Goal: Task Accomplishment & Management: Use online tool/utility

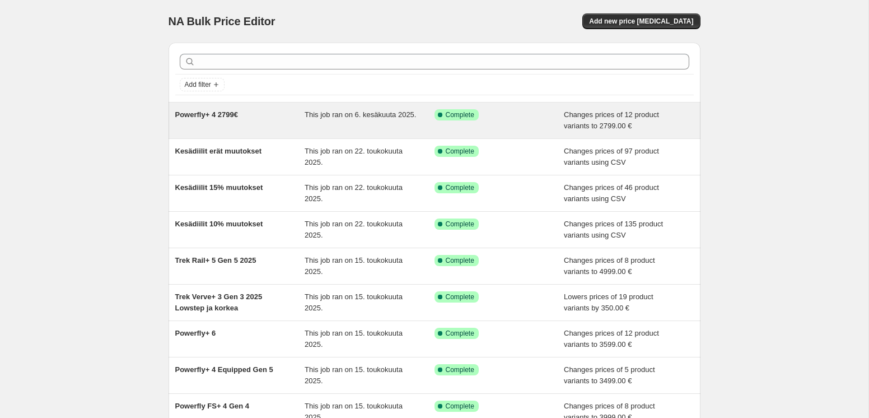
click at [227, 128] on div "Powerfly+ 4 2799€" at bounding box center [240, 120] width 130 height 22
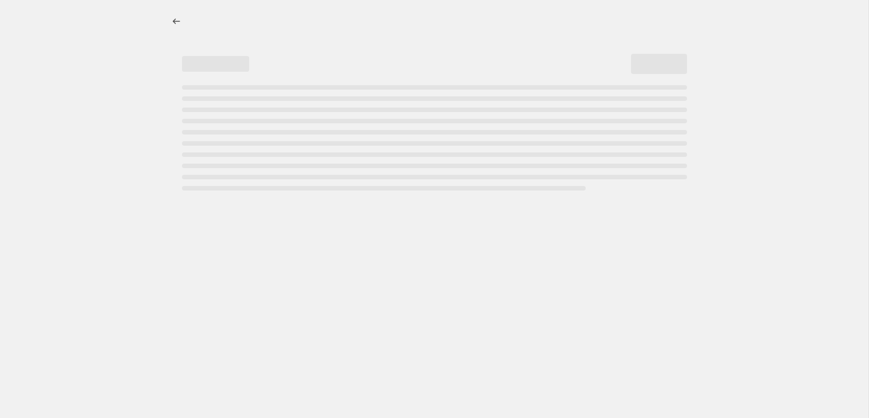
select select "no_change"
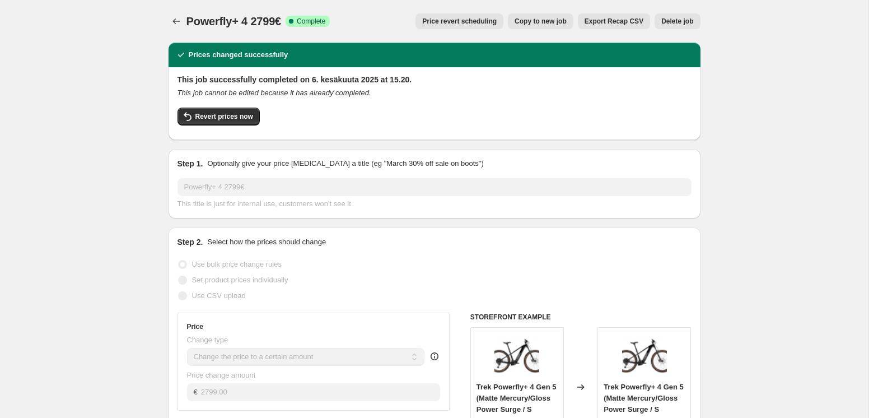
click at [531, 21] on span "Copy to new job" at bounding box center [541, 21] width 52 height 9
select select "no_change"
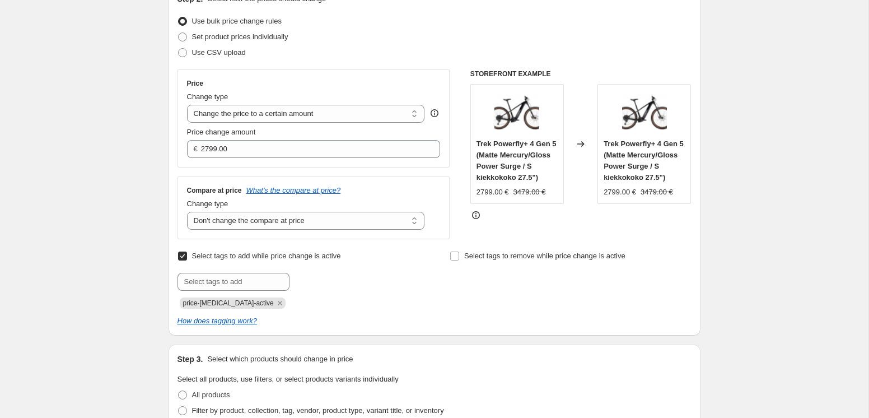
scroll to position [134, 0]
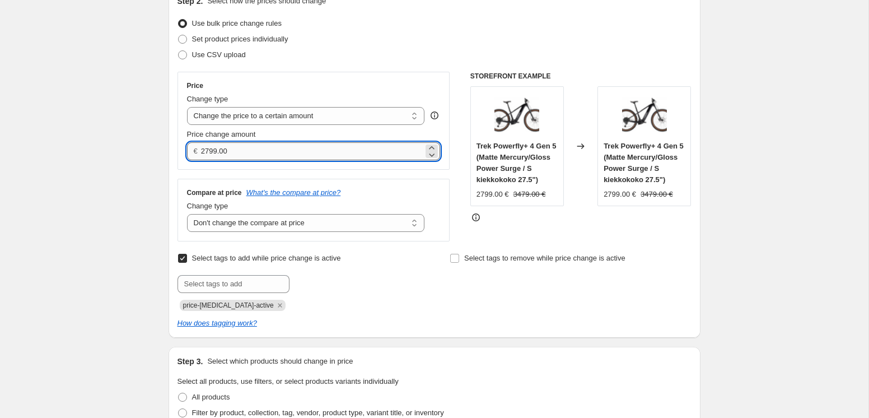
click at [208, 151] on input "2799.00" at bounding box center [312, 151] width 222 height 18
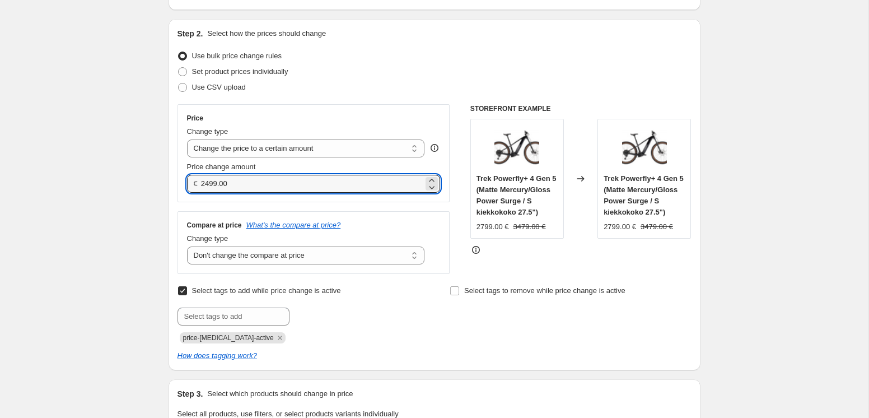
scroll to position [0, 0]
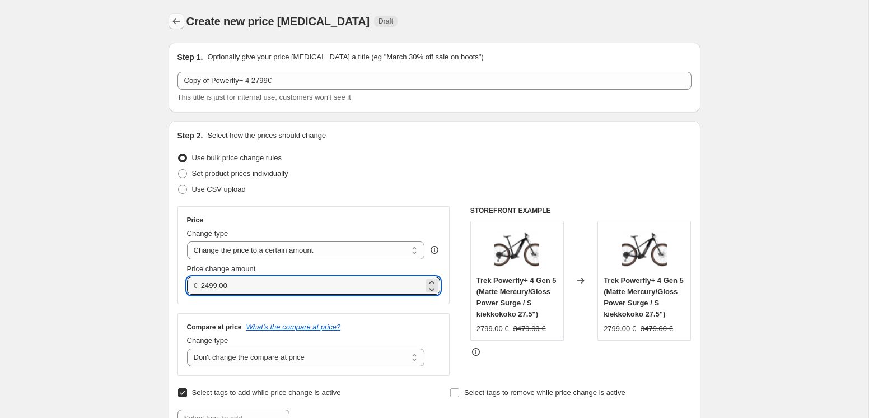
type input "2499.00"
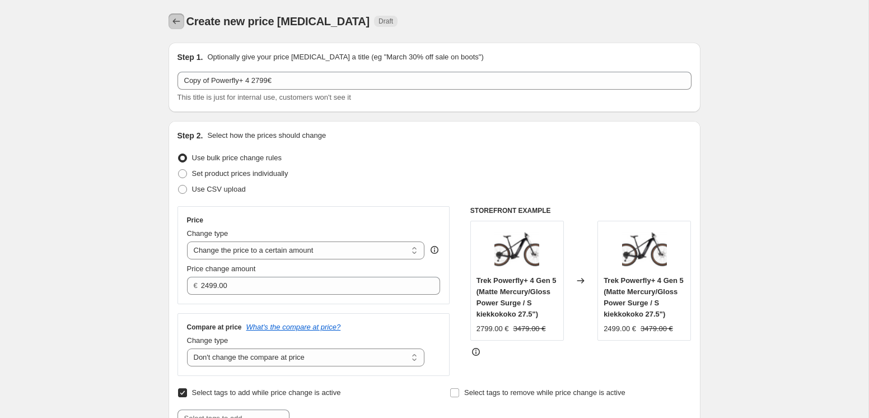
click at [180, 22] on icon "Price change jobs" at bounding box center [176, 21] width 11 height 11
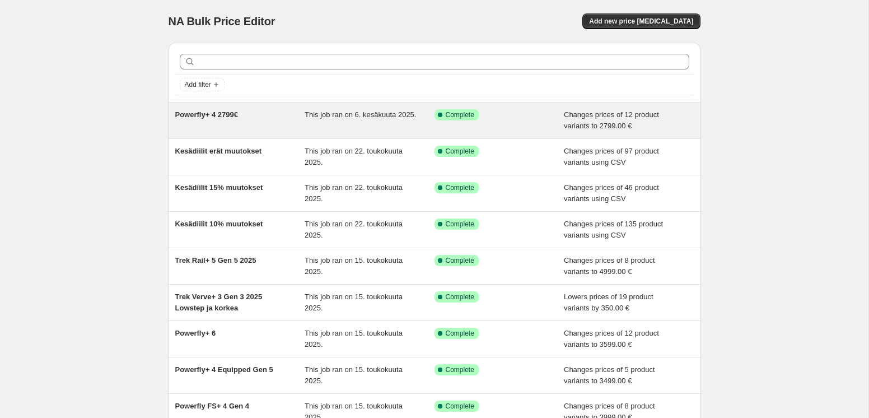
click at [265, 119] on div "Powerfly+ 4 2799€" at bounding box center [240, 120] width 130 height 22
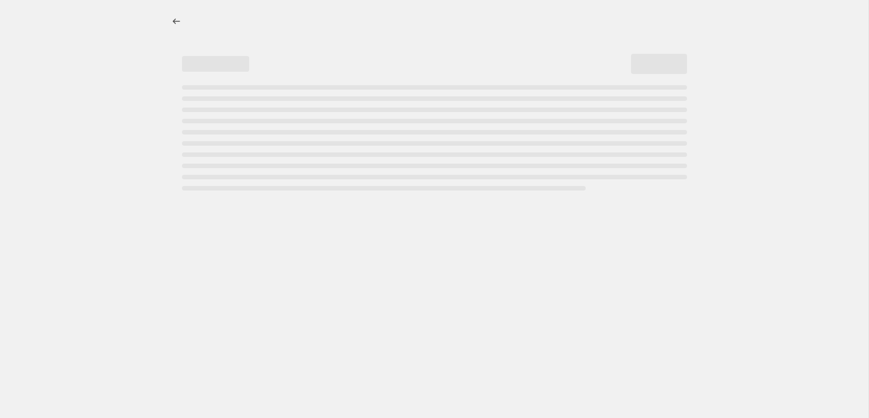
select select "no_change"
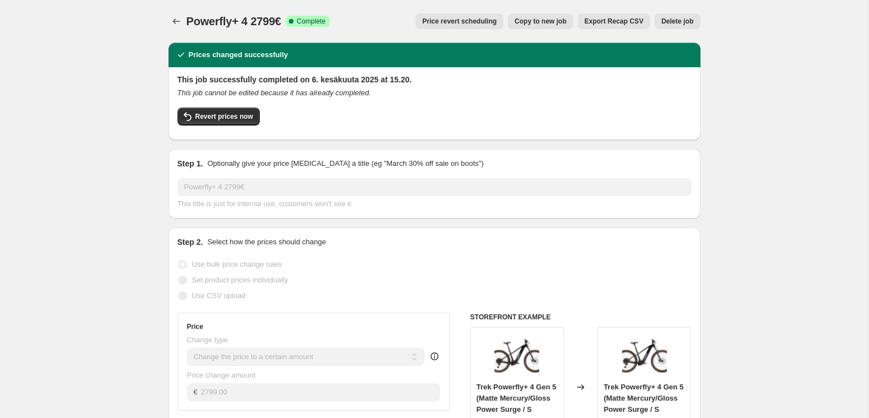
click at [540, 21] on span "Copy to new job" at bounding box center [541, 21] width 52 height 9
select select "no_change"
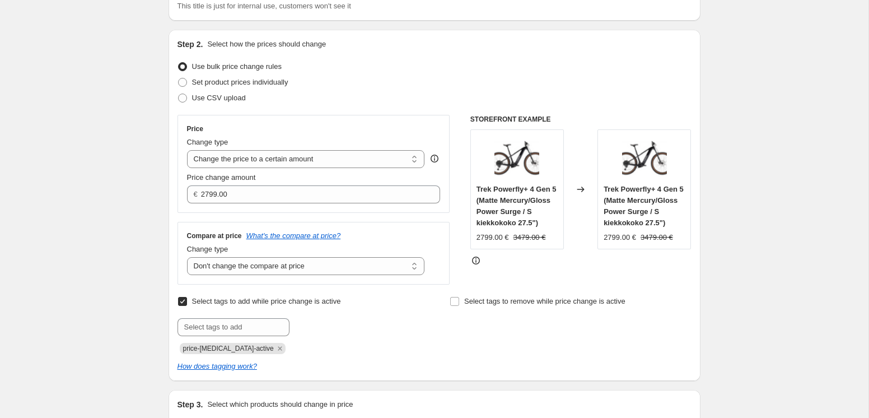
scroll to position [94, 0]
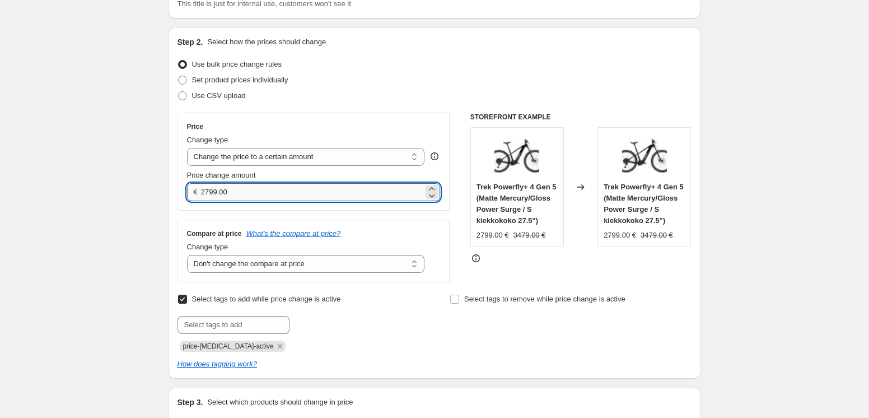
click at [207, 192] on input "2799.00" at bounding box center [312, 192] width 222 height 18
click at [208, 192] on input "2799.00" at bounding box center [312, 192] width 222 height 18
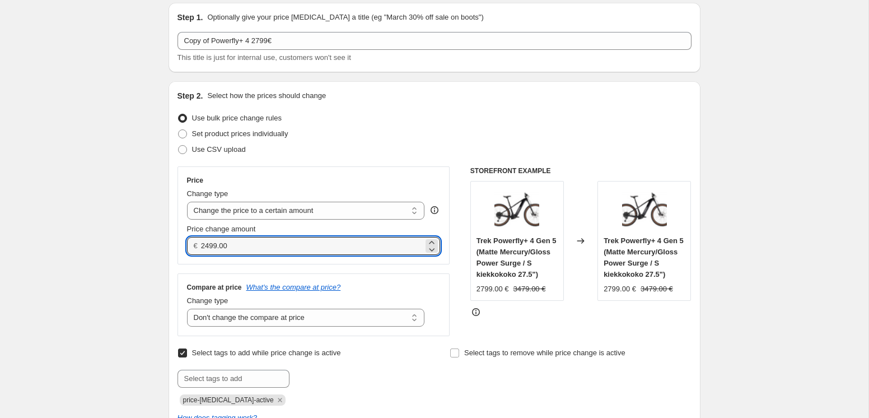
scroll to position [0, 0]
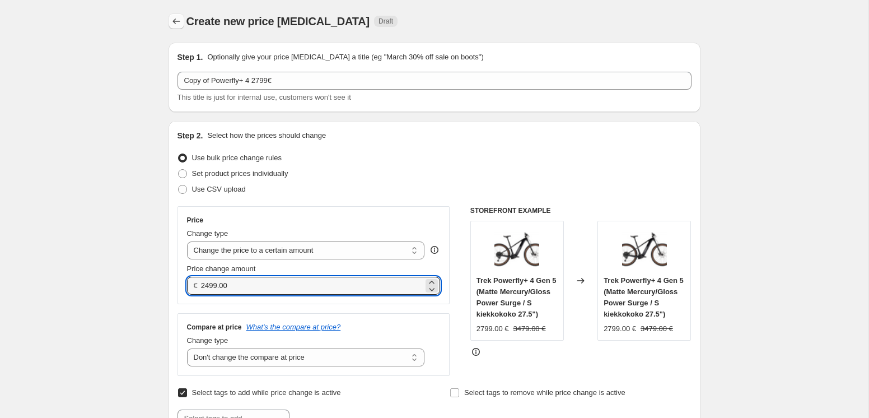
type input "2499.00"
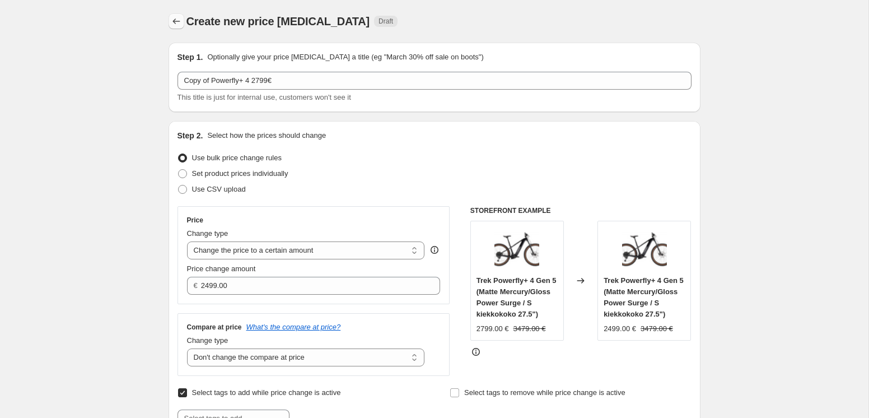
click at [178, 25] on icon "Price change jobs" at bounding box center [176, 21] width 11 height 11
